Goal: Information Seeking & Learning: Learn about a topic

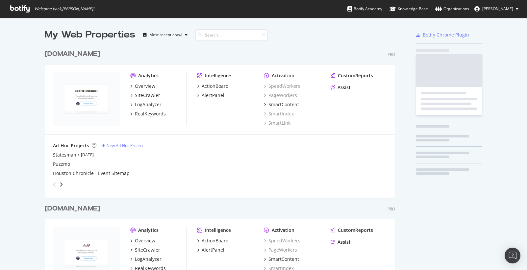
scroll to position [1656, 356]
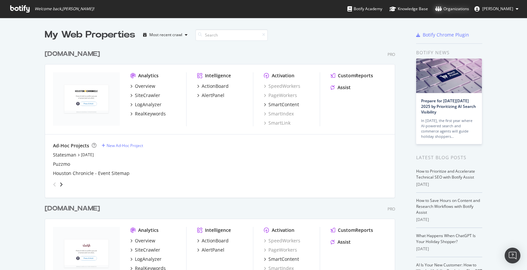
click at [456, 9] on div "Organizations" at bounding box center [452, 9] width 34 height 7
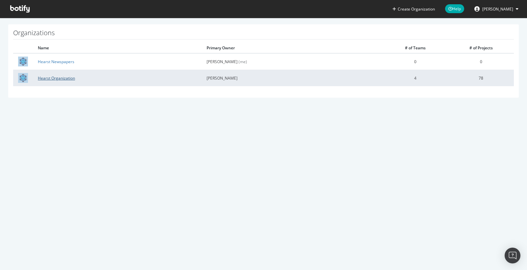
click at [61, 77] on link "Hearst Organization" at bounding box center [56, 78] width 37 height 6
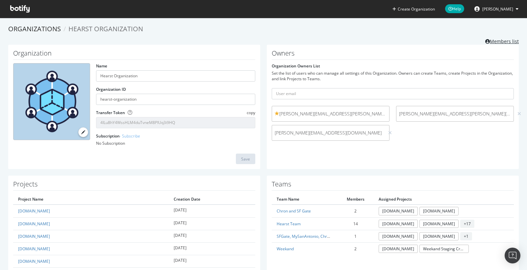
click at [496, 39] on link "Members list" at bounding box center [502, 41] width 34 height 8
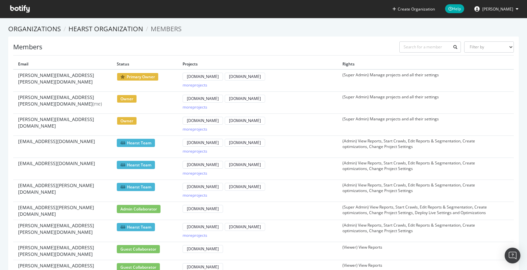
click at [20, 10] on icon at bounding box center [19, 8] width 19 height 7
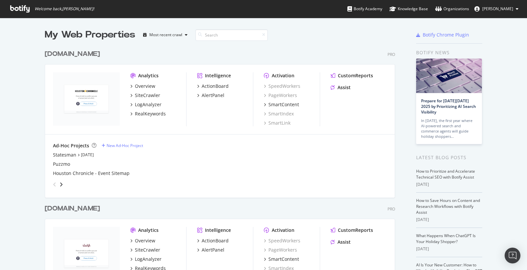
click at [505, 7] on span "[PERSON_NAME]" at bounding box center [497, 9] width 31 height 6
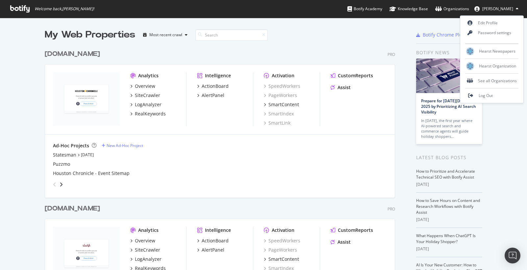
click at [505, 7] on span "[PERSON_NAME]" at bounding box center [497, 9] width 31 height 6
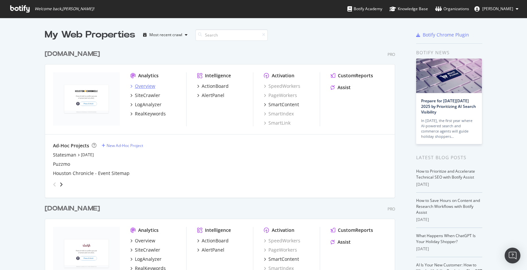
click at [140, 84] on div "Overview" at bounding box center [145, 86] width 20 height 7
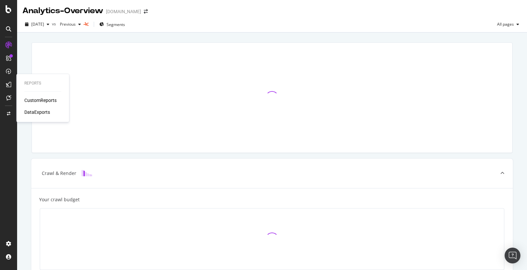
click at [33, 111] on div "DataExports" at bounding box center [37, 112] width 26 height 7
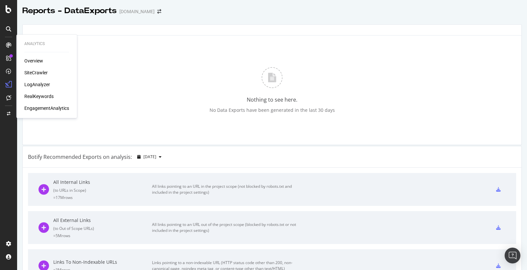
click at [36, 96] on div "RealKeywords" at bounding box center [38, 96] width 29 height 7
